Goal: Task Accomplishment & Management: Manage account settings

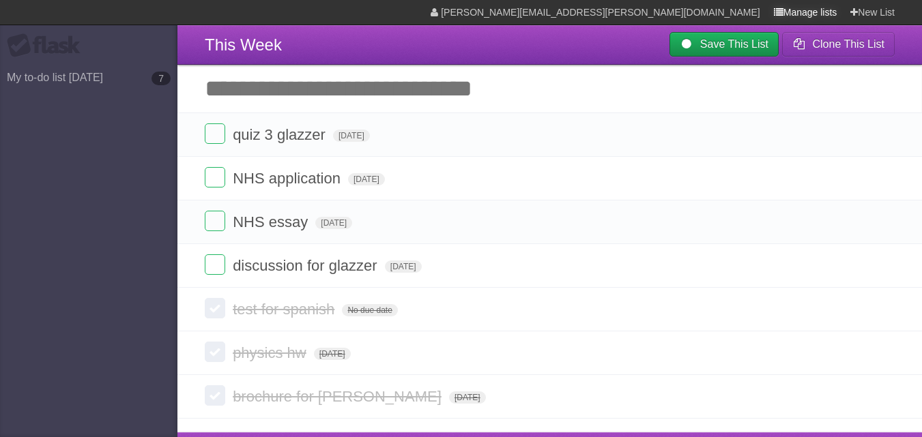
click at [784, 21] on link "Manage lists" at bounding box center [805, 12] width 63 height 25
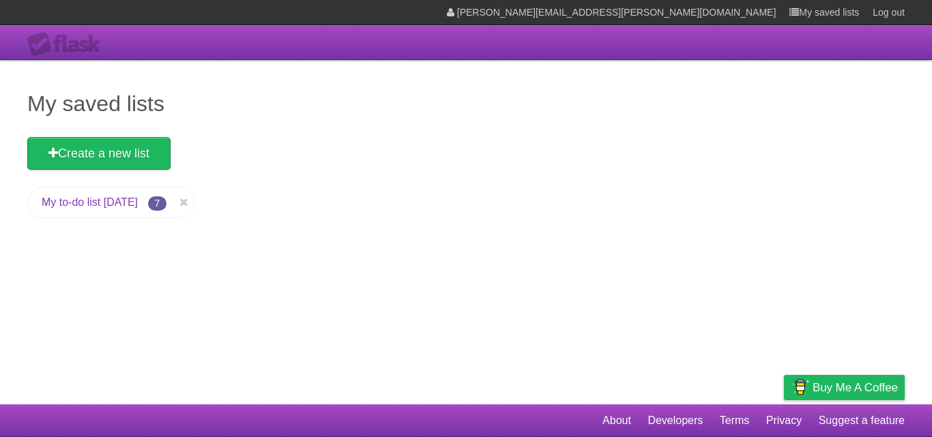
click at [124, 200] on link "My to-do list [DATE]" at bounding box center [90, 202] width 96 height 12
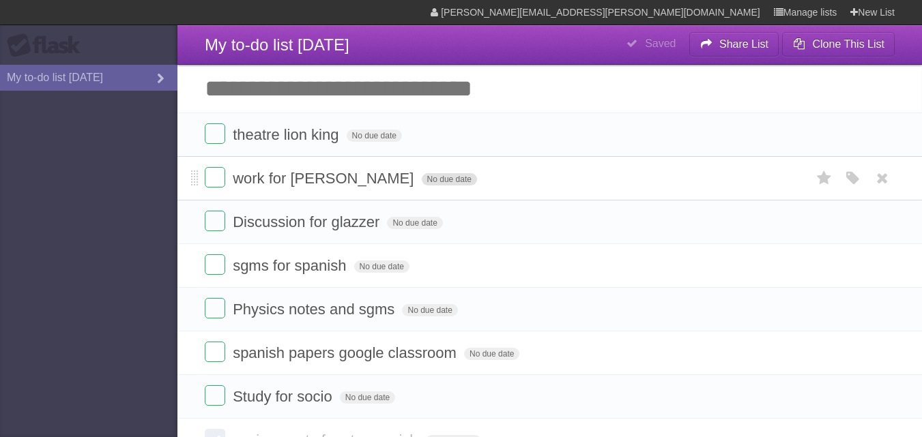
click at [422, 176] on span "No due date" at bounding box center [449, 179] width 55 height 12
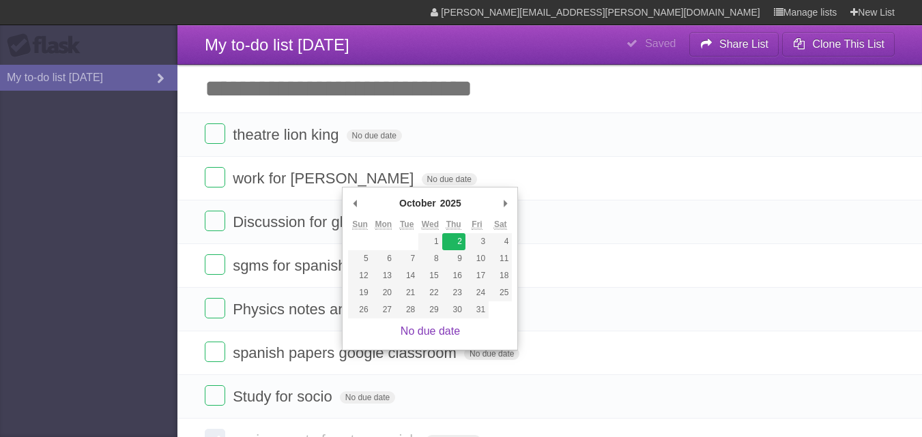
type span "[DATE]"
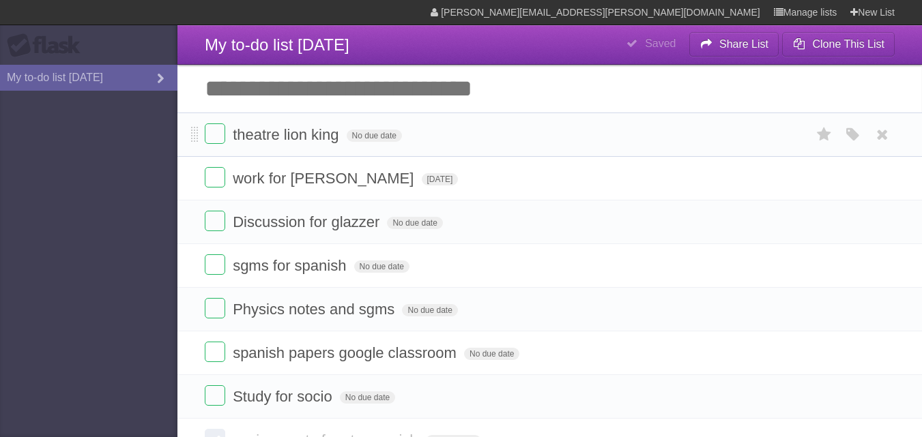
click at [342, 119] on li "theatre lion king No due date White Red Blue Green Purple Orange" at bounding box center [549, 135] width 744 height 44
click at [456, 26] on header "**********" at bounding box center [549, 45] width 744 height 40
